Goal: Information Seeking & Learning: Learn about a topic

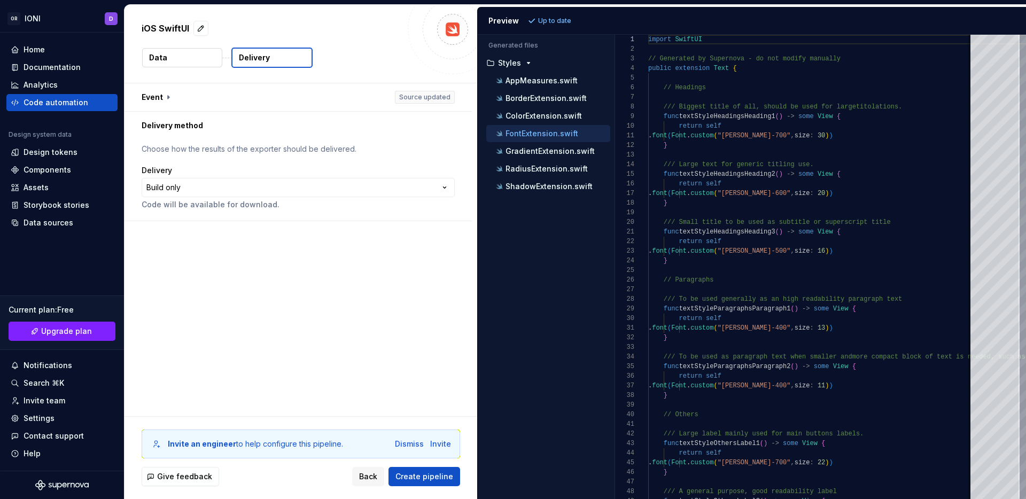
scroll to position [96, 0]
click at [51, 155] on div "Design tokens" at bounding box center [51, 152] width 54 height 11
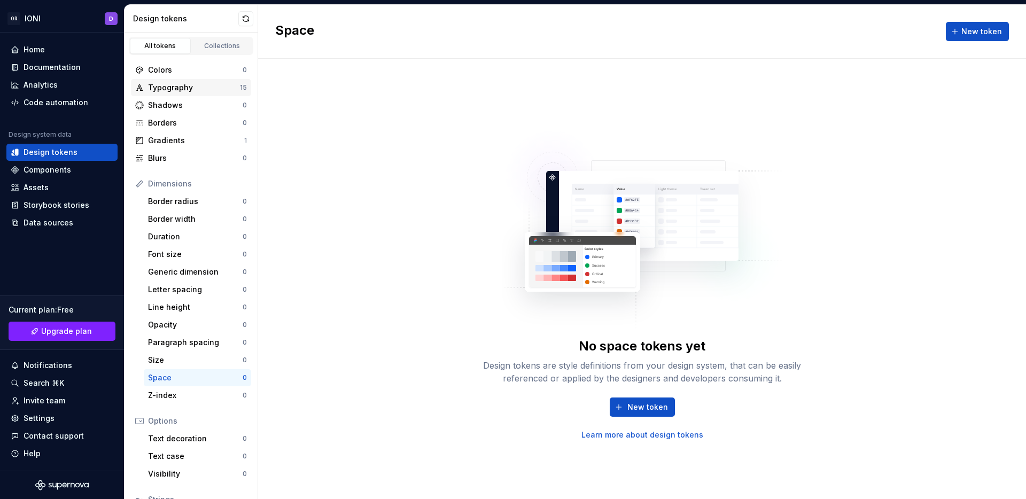
click at [183, 88] on div "Typography" at bounding box center [194, 87] width 92 height 11
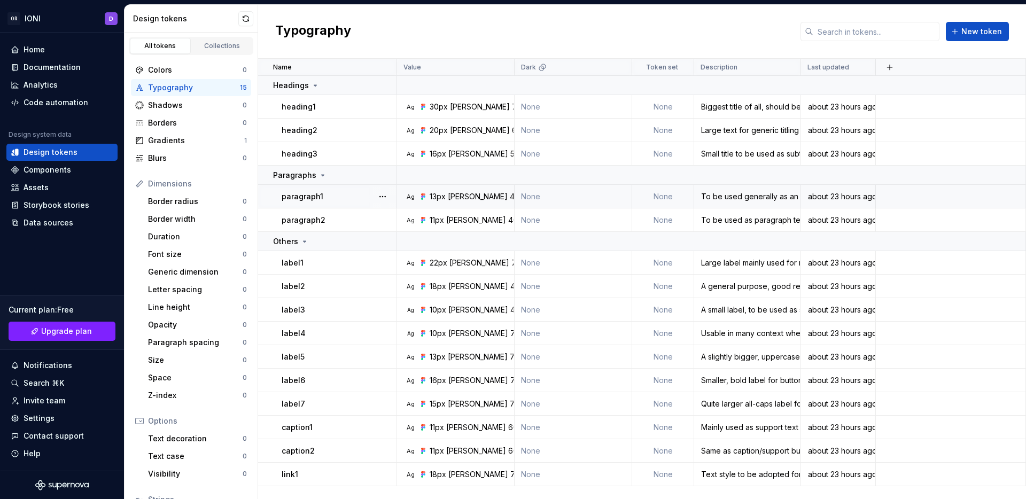
click at [316, 196] on p "paragraph1" at bounding box center [303, 196] width 42 height 11
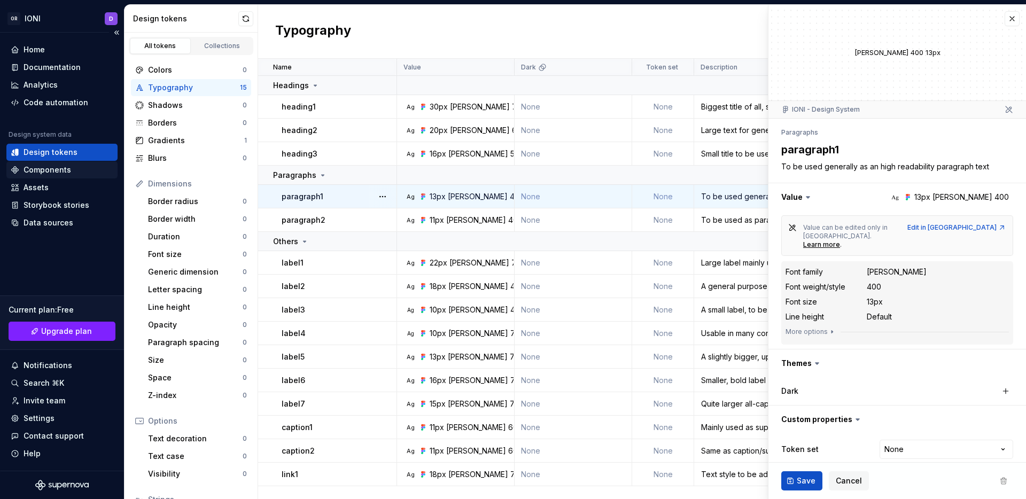
click at [60, 171] on div "Components" at bounding box center [48, 170] width 48 height 11
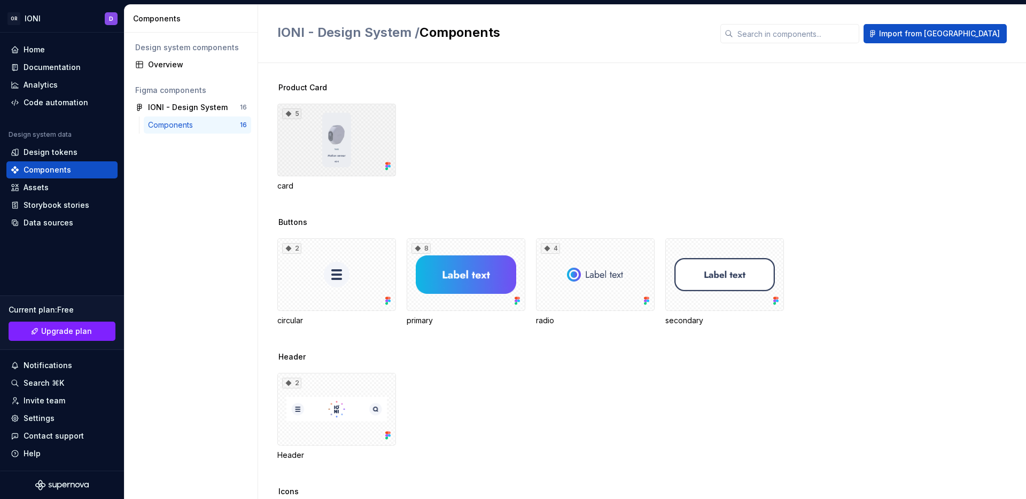
click at [345, 132] on div "5" at bounding box center [336, 140] width 119 height 73
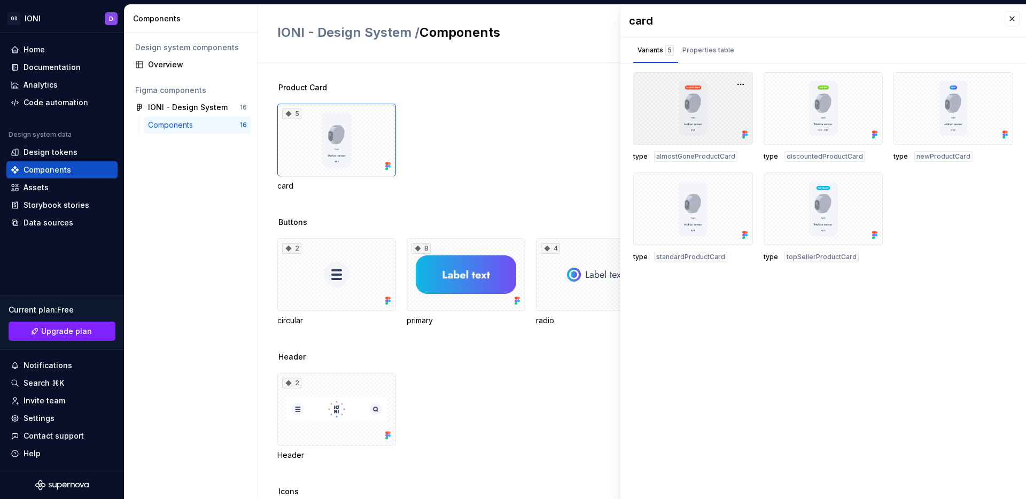
click at [694, 109] on div at bounding box center [694, 108] width 120 height 73
click at [743, 83] on button "button" at bounding box center [740, 84] width 15 height 15
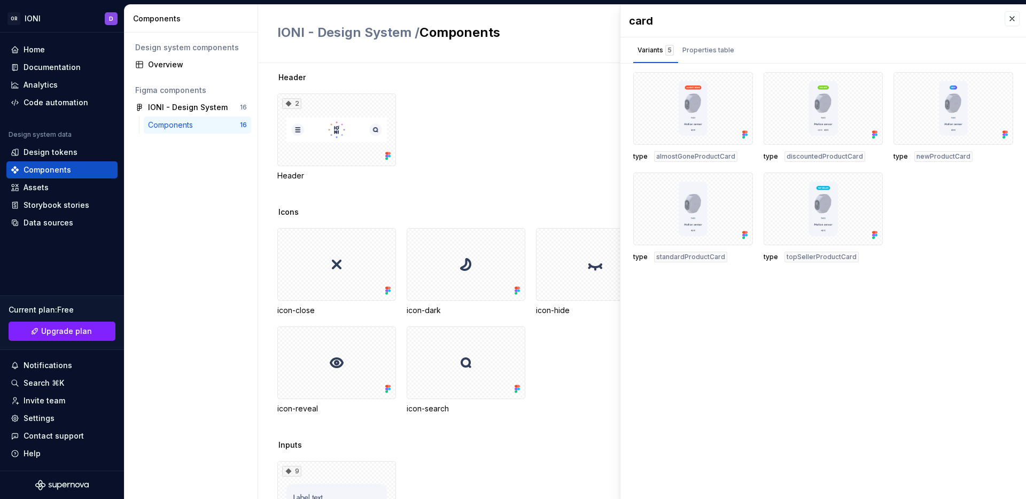
scroll to position [291, 0]
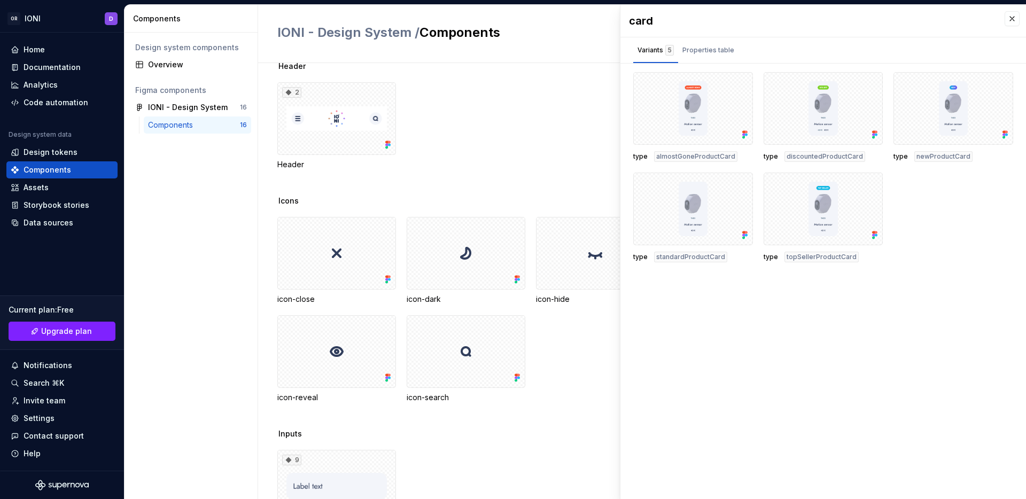
click at [435, 166] on div "2 Header" at bounding box center [651, 126] width 749 height 88
click at [378, 241] on div at bounding box center [336, 253] width 119 height 73
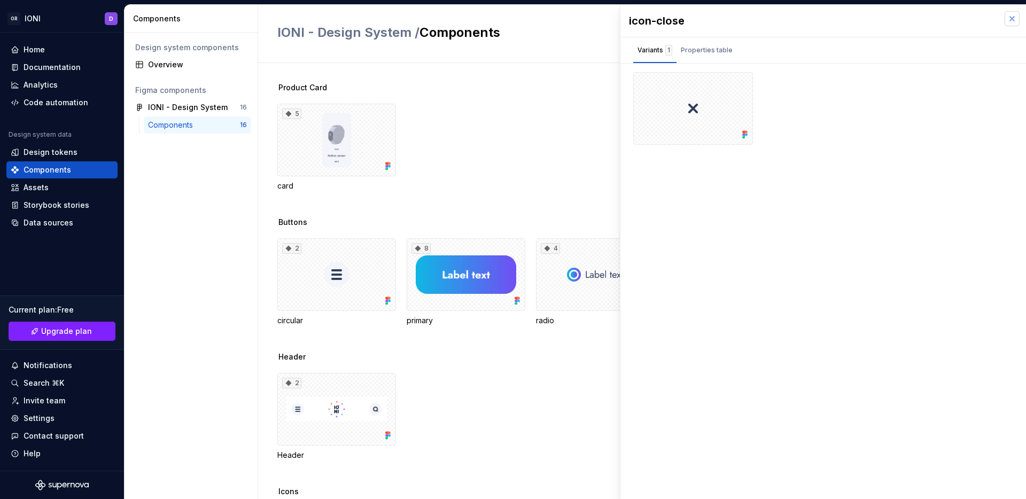
click at [1016, 19] on button "button" at bounding box center [1012, 18] width 15 height 15
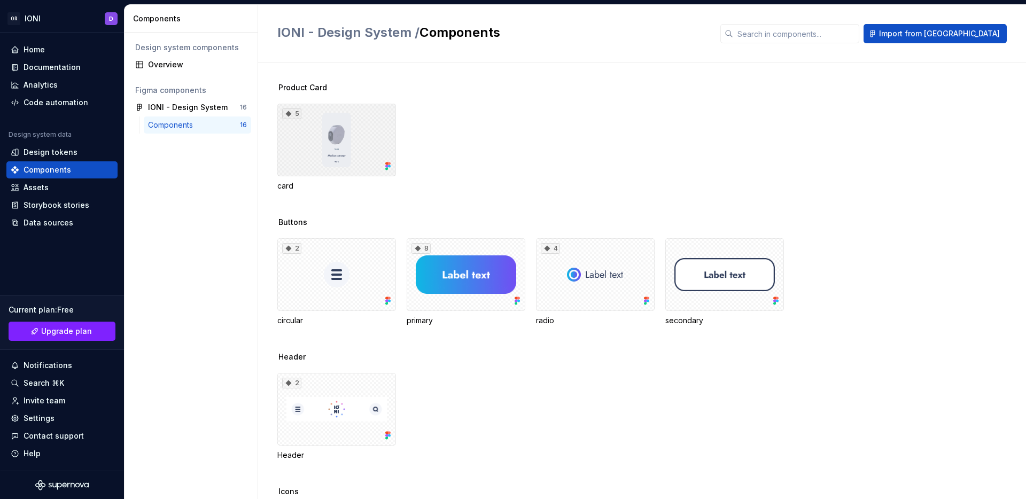
click at [351, 155] on div "5" at bounding box center [336, 140] width 119 height 73
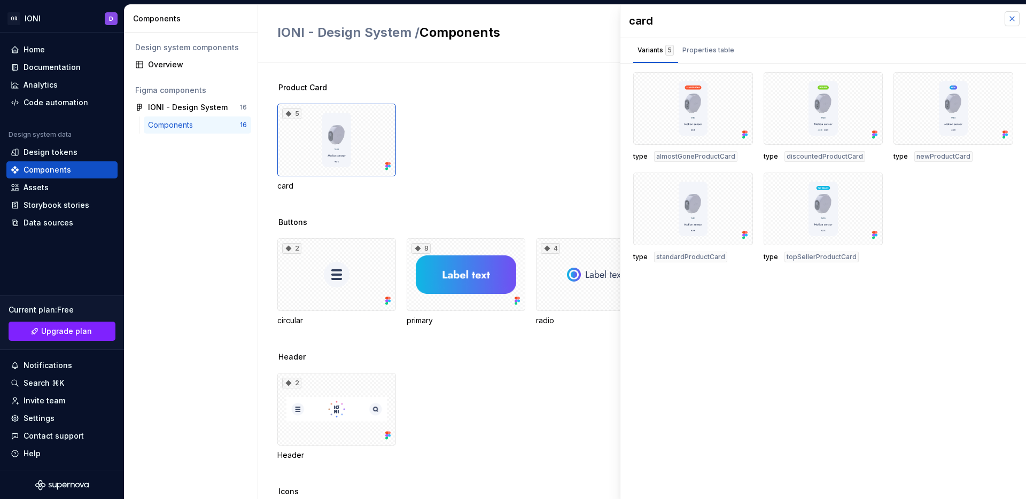
click at [1014, 16] on button "button" at bounding box center [1012, 18] width 15 height 15
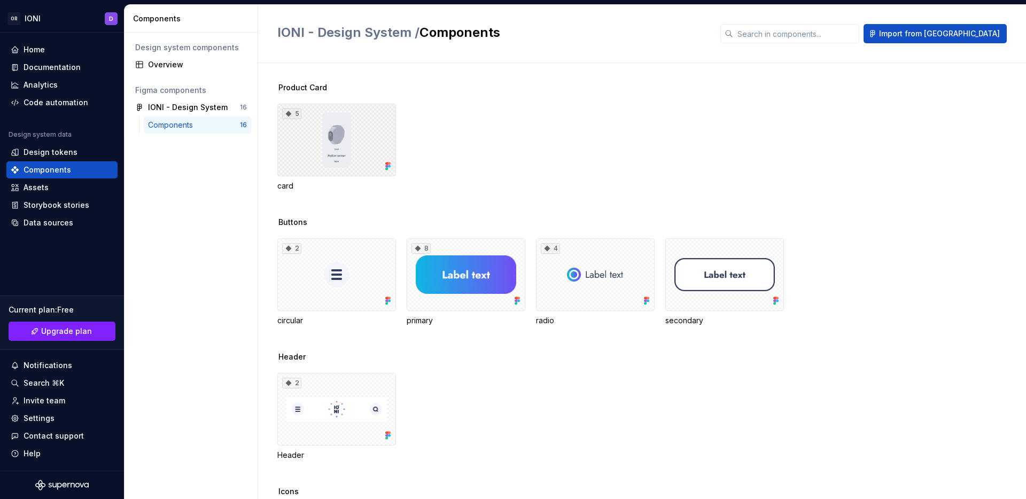
click at [287, 117] on icon at bounding box center [288, 114] width 9 height 9
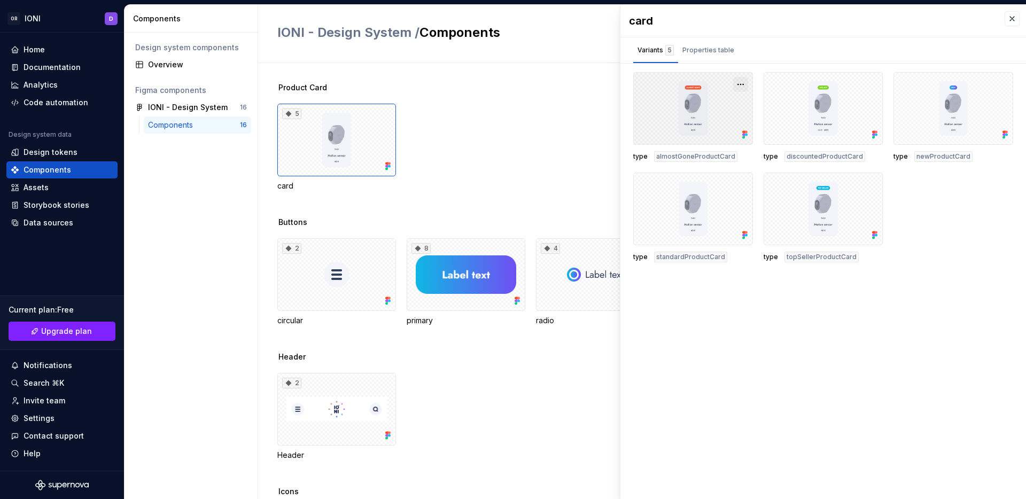
click at [743, 82] on button "button" at bounding box center [740, 84] width 15 height 15
click at [795, 421] on div "card Variants 5 Properties table type almostGoneProductCard type discountedProd…" at bounding box center [824, 252] width 406 height 495
click at [1010, 19] on button "button" at bounding box center [1012, 18] width 15 height 15
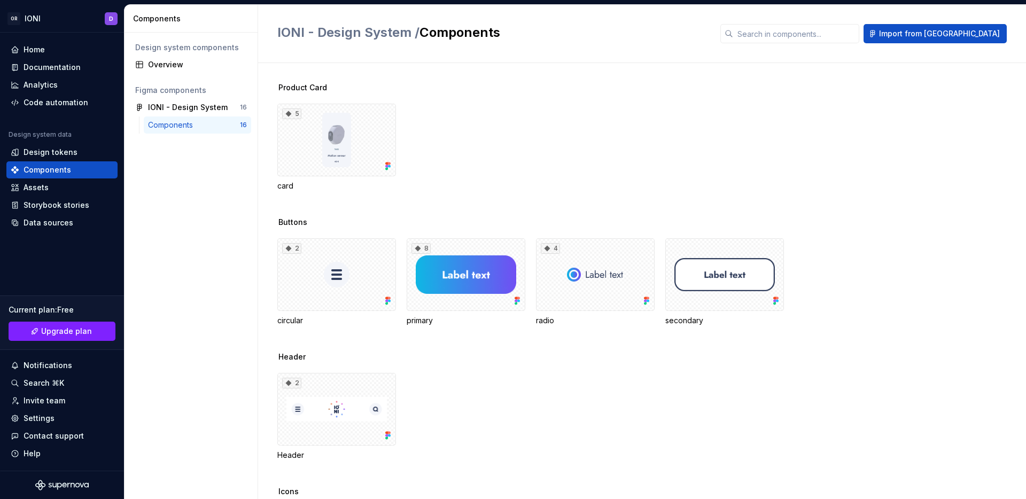
click at [482, 415] on div "2 Header" at bounding box center [651, 417] width 749 height 88
click at [494, 111] on div "5 card" at bounding box center [651, 148] width 749 height 88
click at [531, 234] on div "Buttons 2 circular 8 primary 4 radio secondary" at bounding box center [651, 284] width 749 height 135
click at [441, 275] on div "8" at bounding box center [466, 274] width 119 height 73
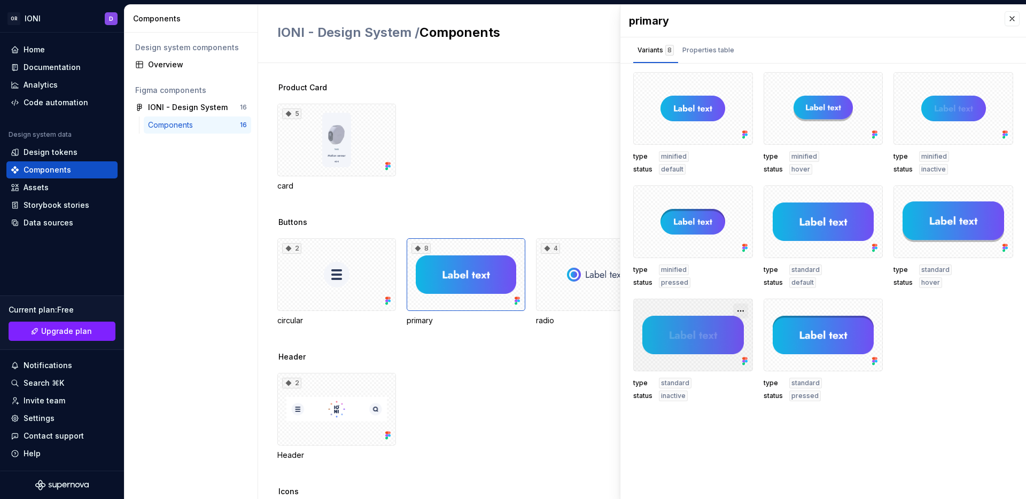
click at [742, 311] on button "button" at bounding box center [740, 311] width 15 height 15
click at [729, 424] on div "primary Variants 8 Properties table type minified status default type minified …" at bounding box center [824, 252] width 406 height 495
click at [573, 404] on div "2 Header" at bounding box center [651, 417] width 749 height 88
click at [1015, 22] on button "button" at bounding box center [1012, 18] width 15 height 15
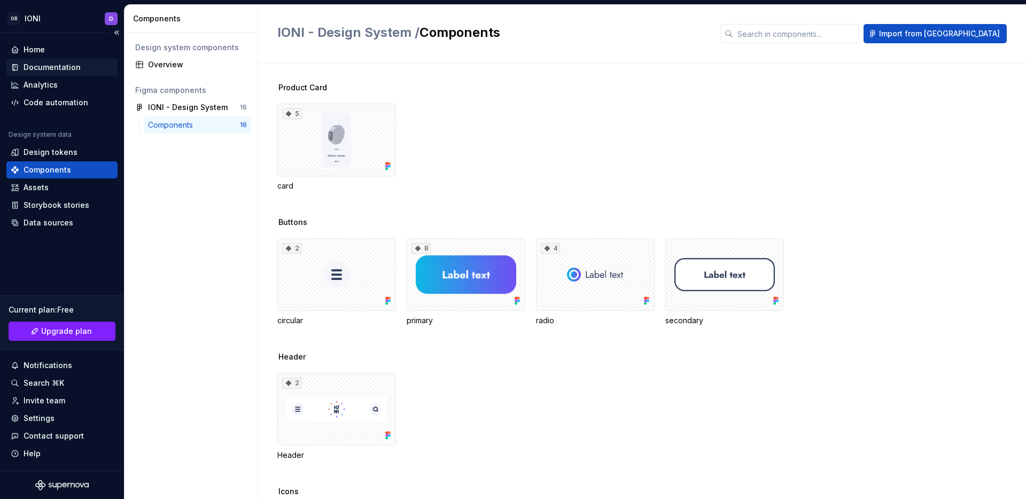
click at [45, 64] on div "Documentation" at bounding box center [52, 67] width 57 height 11
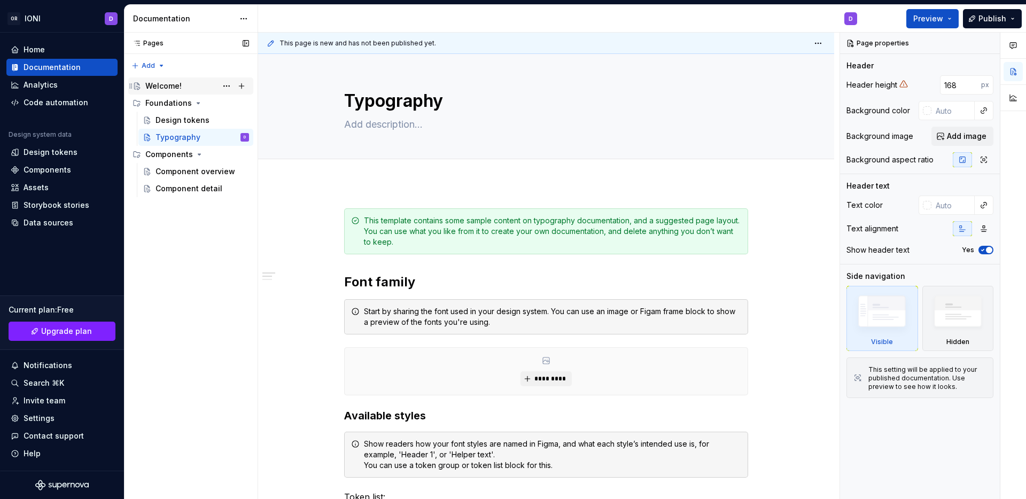
click at [169, 83] on div "Welcome!" at bounding box center [163, 86] width 36 height 11
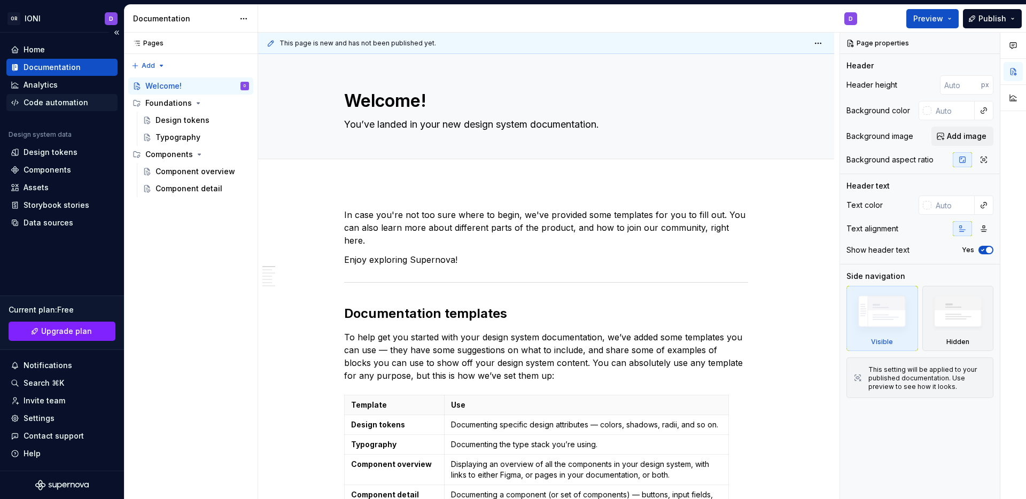
type textarea "*"
click at [49, 104] on div "Code automation" at bounding box center [56, 102] width 65 height 11
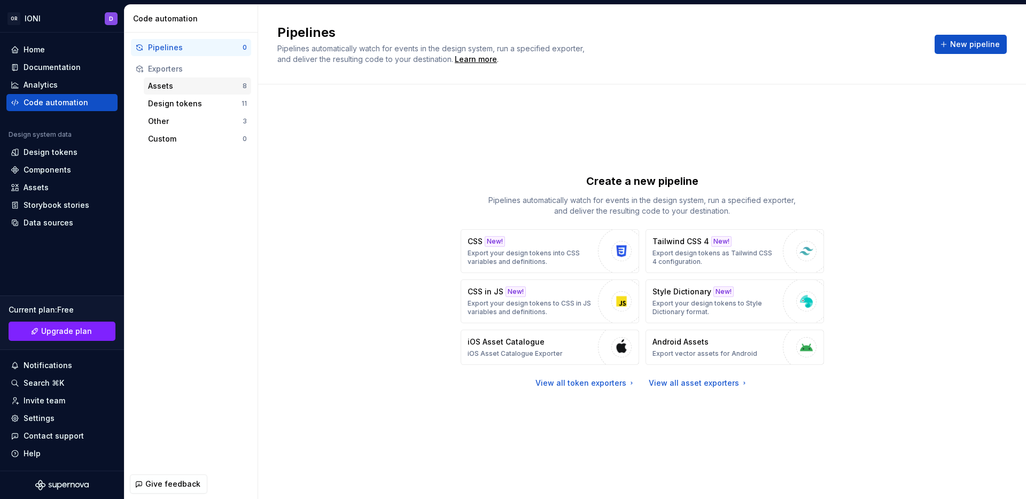
click at [188, 87] on div "Assets" at bounding box center [195, 86] width 95 height 11
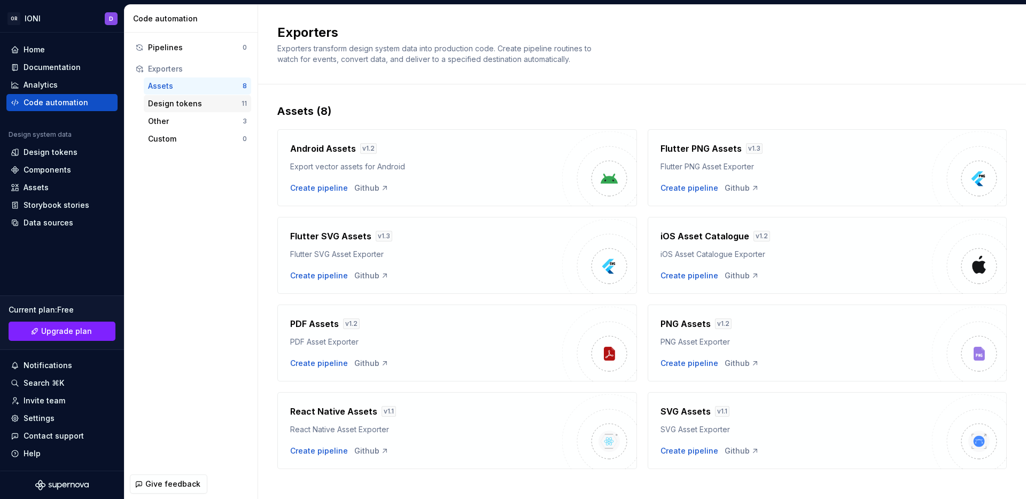
click at [190, 101] on div "Design tokens" at bounding box center [195, 103] width 94 height 11
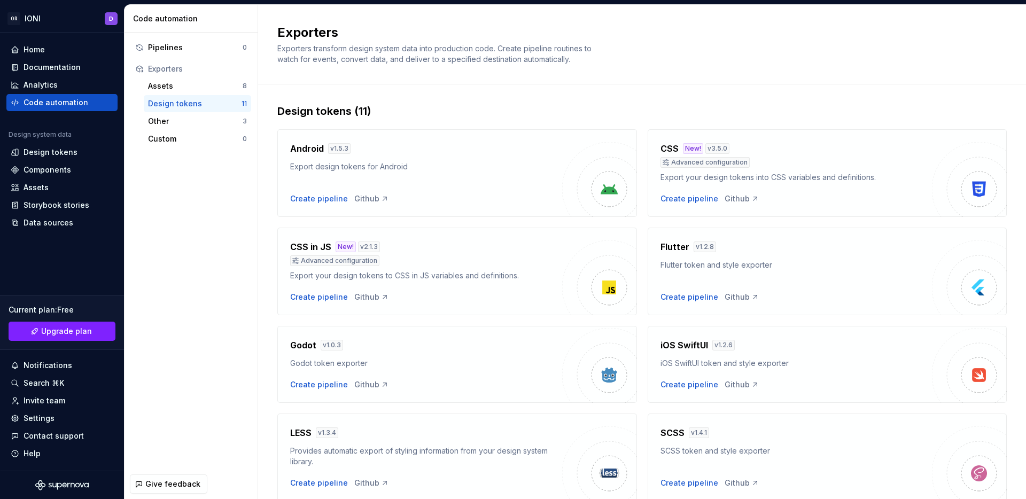
click at [560, 302] on div "Create pipeline Github" at bounding box center [426, 297] width 272 height 11
click at [487, 163] on div "Export design tokens for Android" at bounding box center [426, 165] width 272 height 11
